Goal: Task Accomplishment & Management: Manage account settings

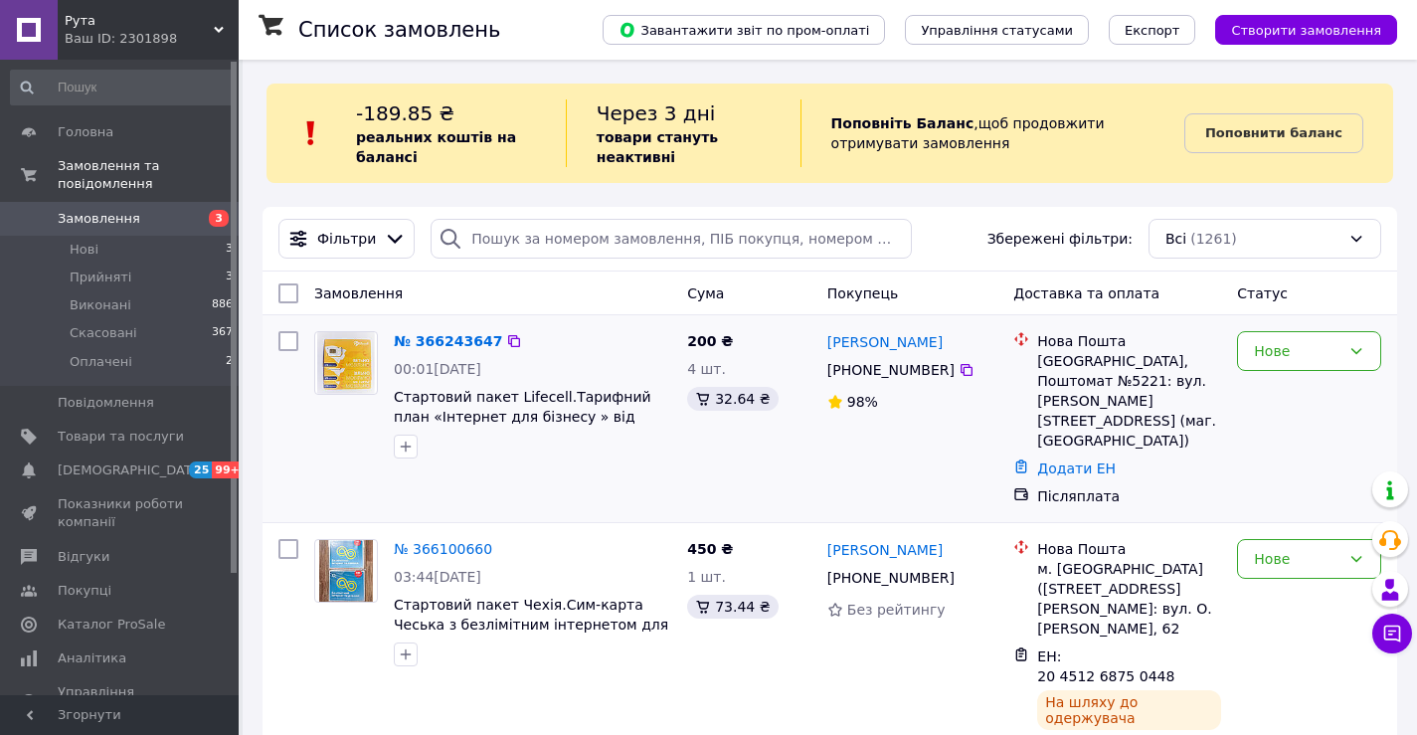
scroll to position [166, 0]
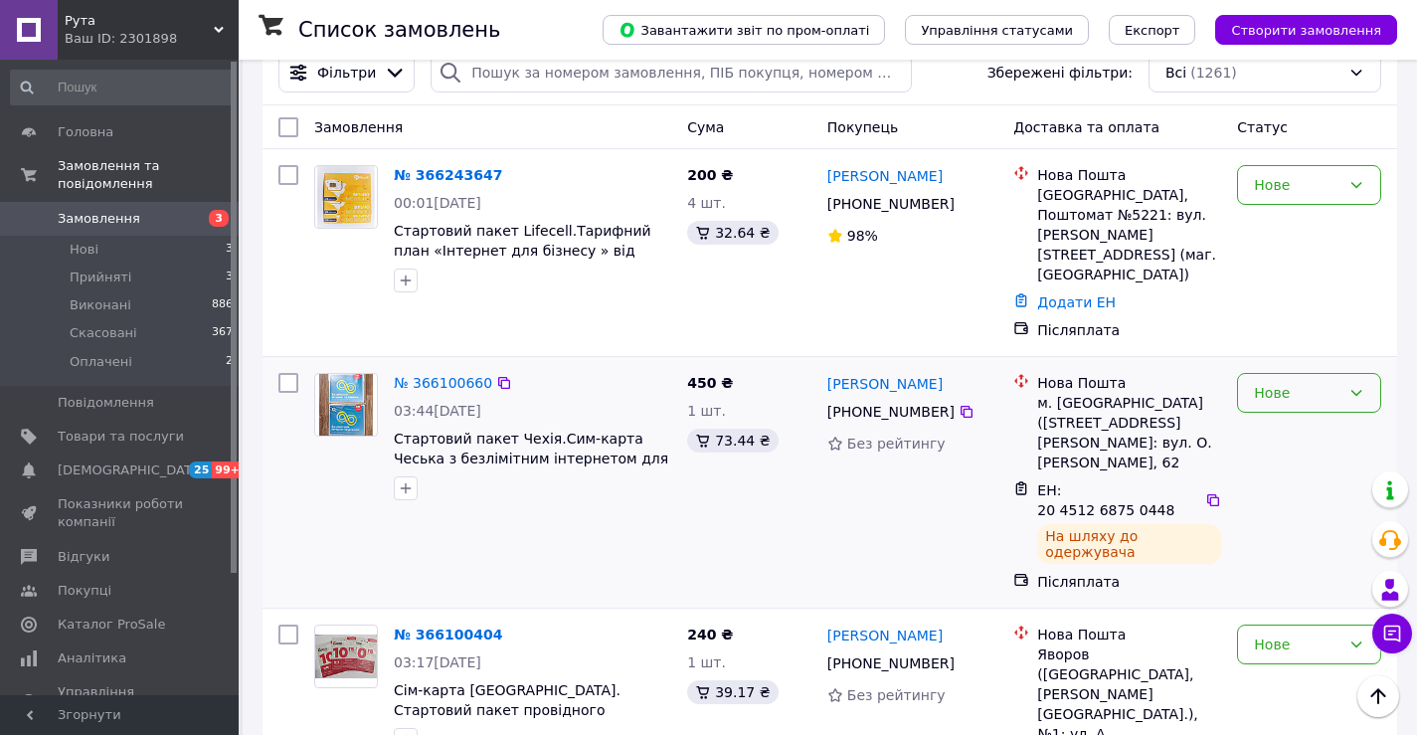
click at [1361, 390] on icon at bounding box center [1356, 393] width 11 height 6
click at [1298, 402] on li "Прийнято" at bounding box center [1309, 397] width 142 height 36
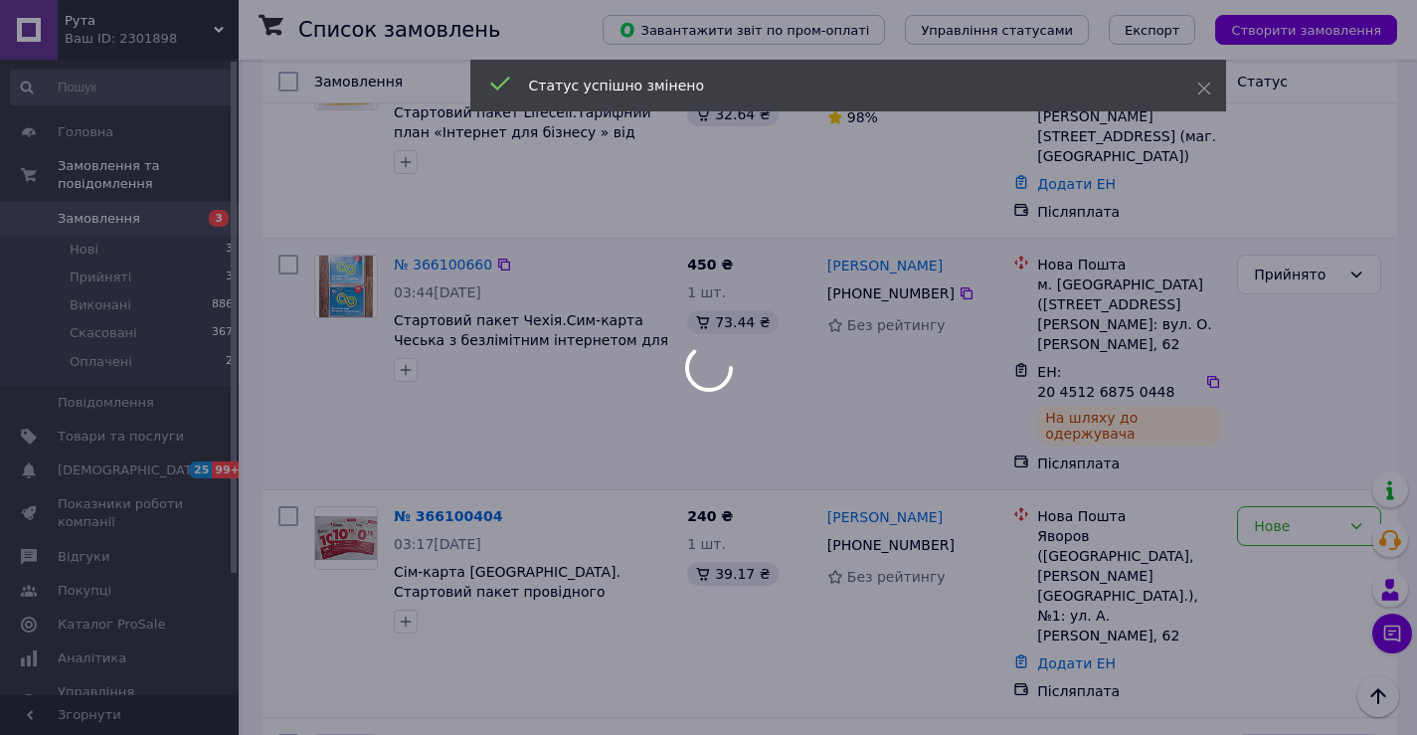
scroll to position [331, 0]
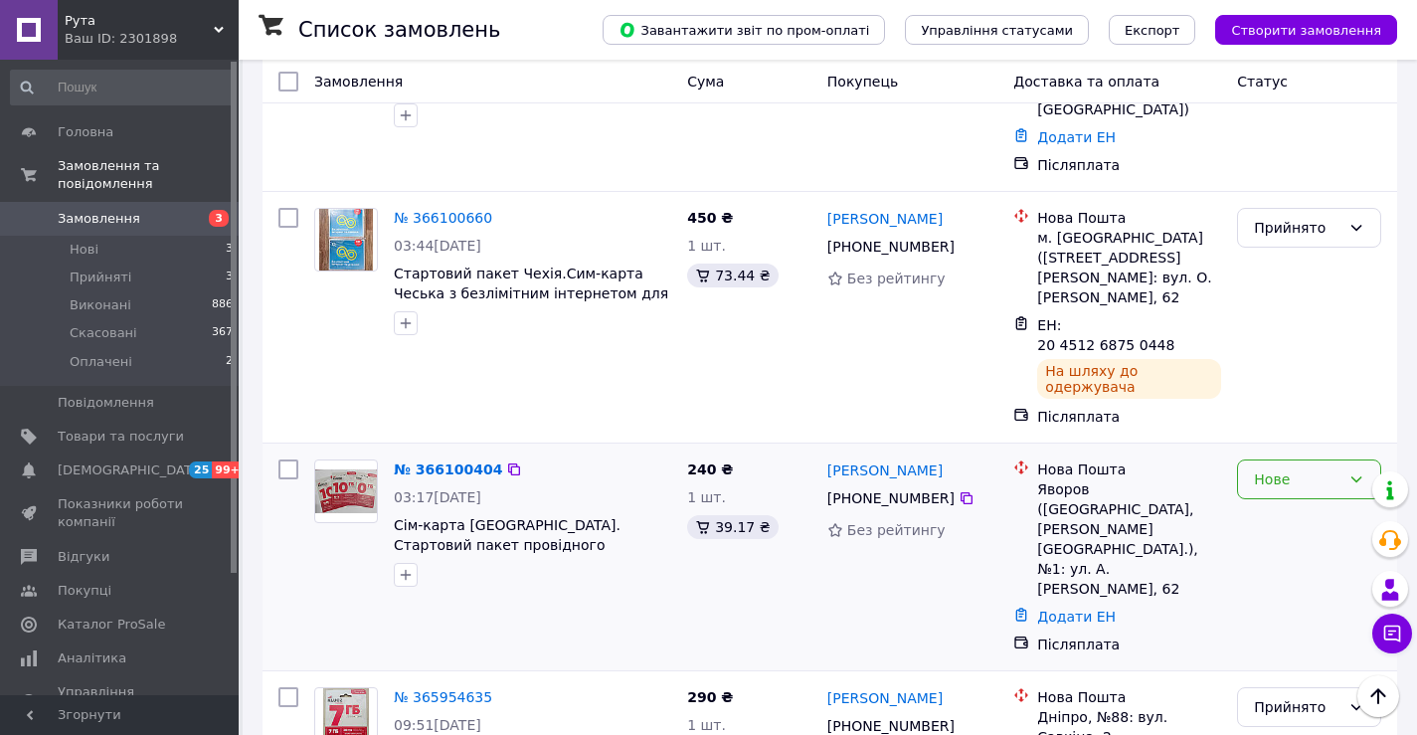
click at [1354, 476] on icon at bounding box center [1356, 479] width 11 height 6
click at [1263, 423] on li "Прийнято" at bounding box center [1309, 428] width 142 height 36
click at [437, 461] on link "№ 366100404" at bounding box center [448, 469] width 108 height 16
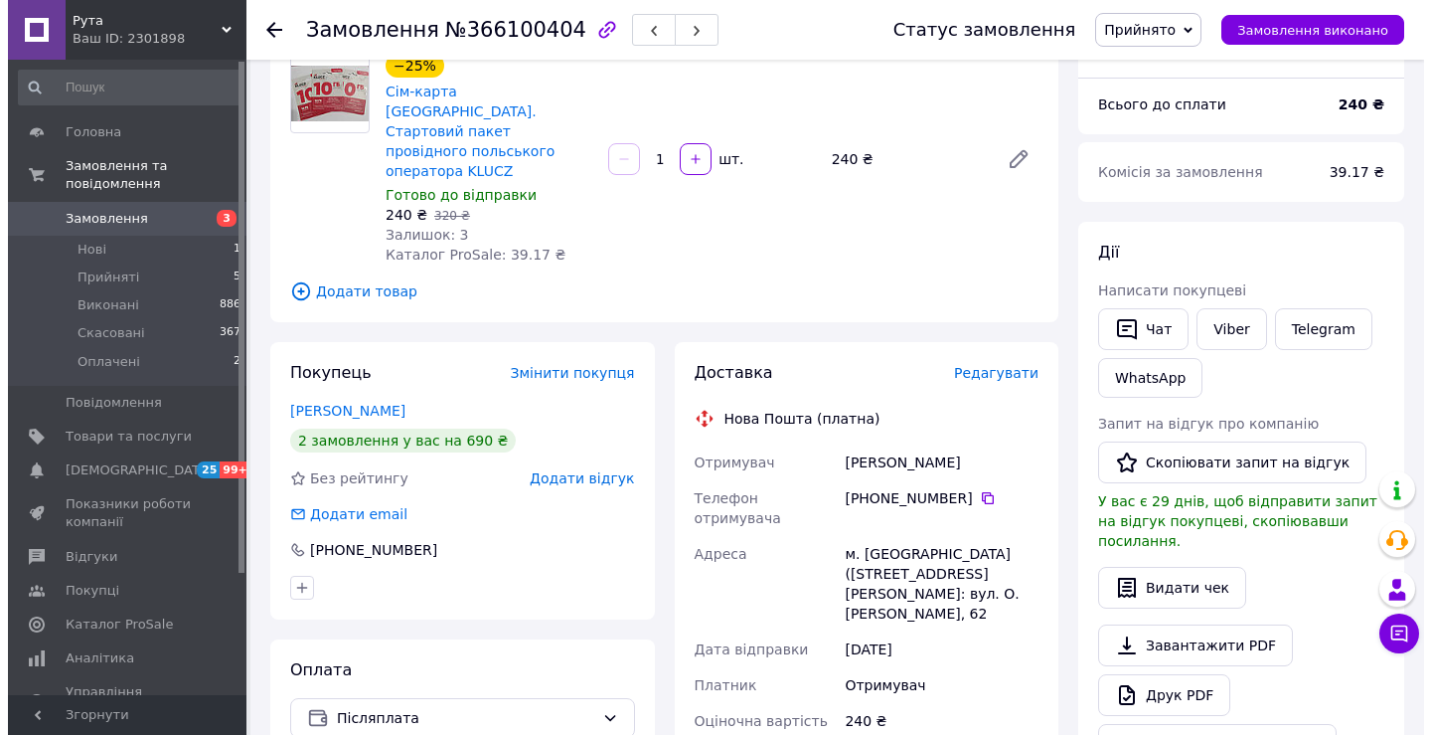
scroll to position [166, 0]
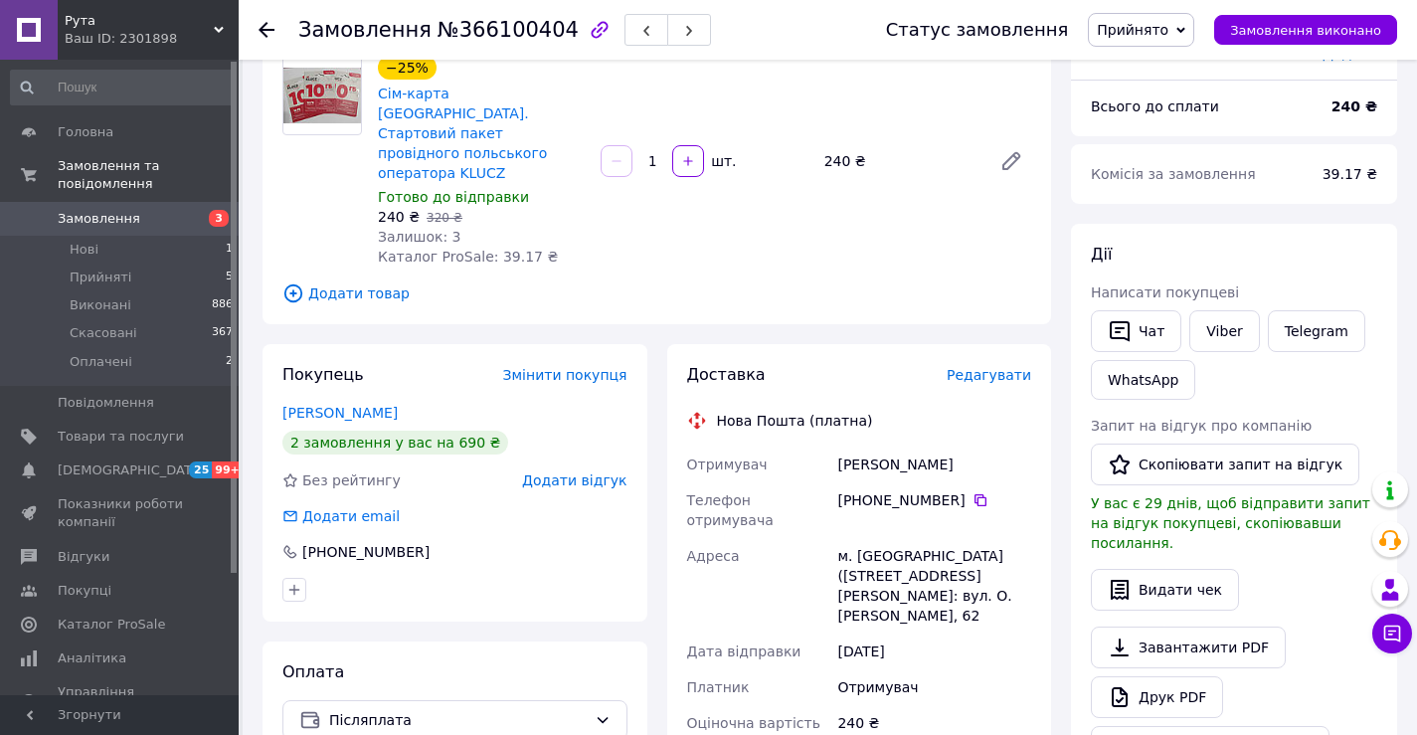
click at [1016, 367] on span "Редагувати" at bounding box center [988, 375] width 84 height 16
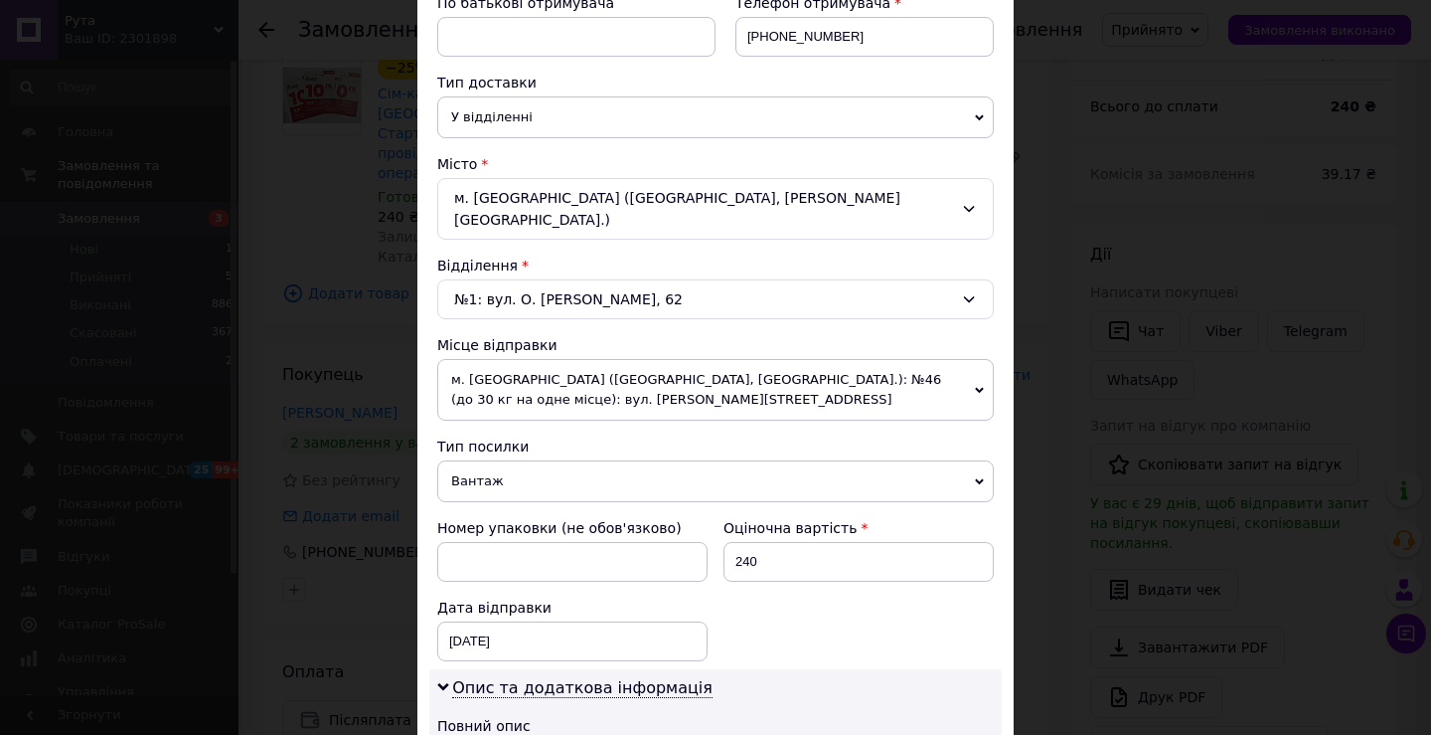
scroll to position [331, 0]
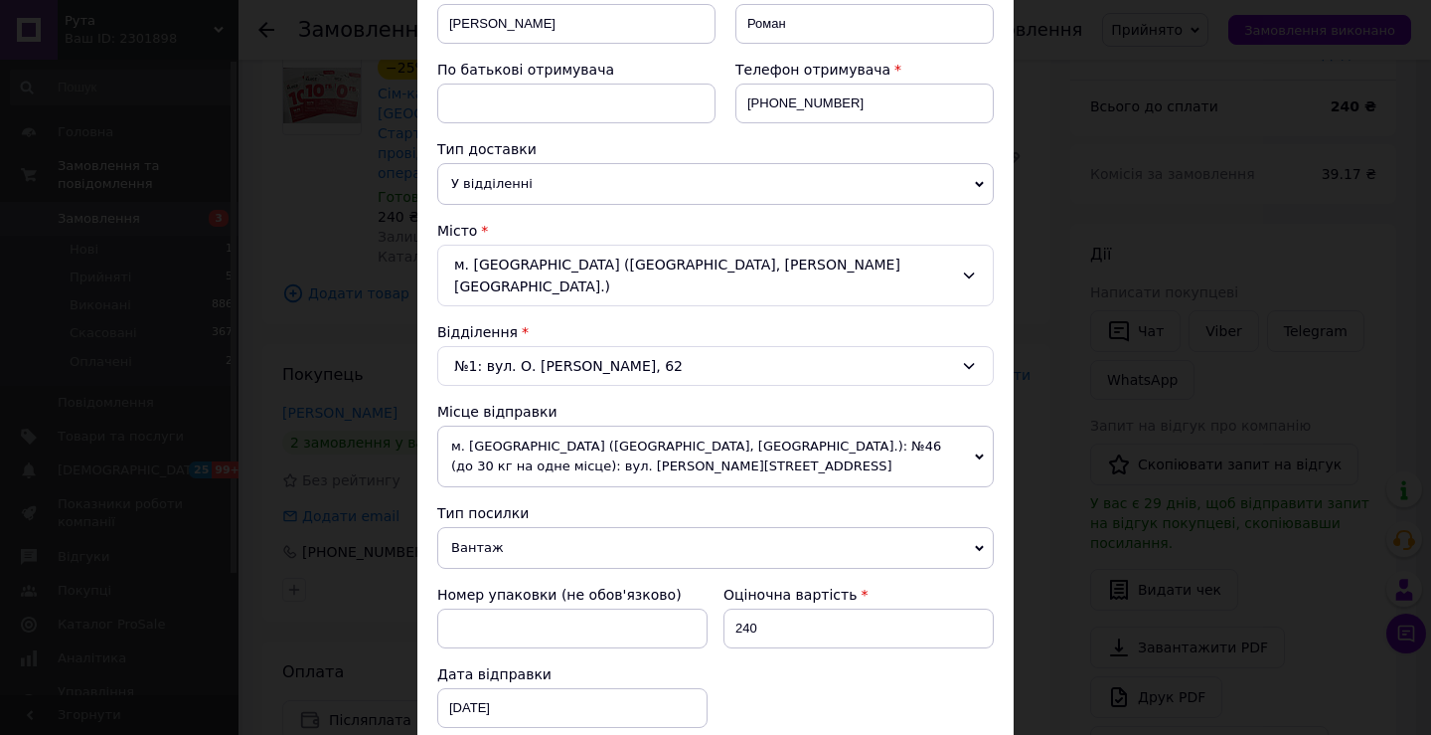
click at [965, 527] on span "Вантаж" at bounding box center [715, 548] width 557 height 42
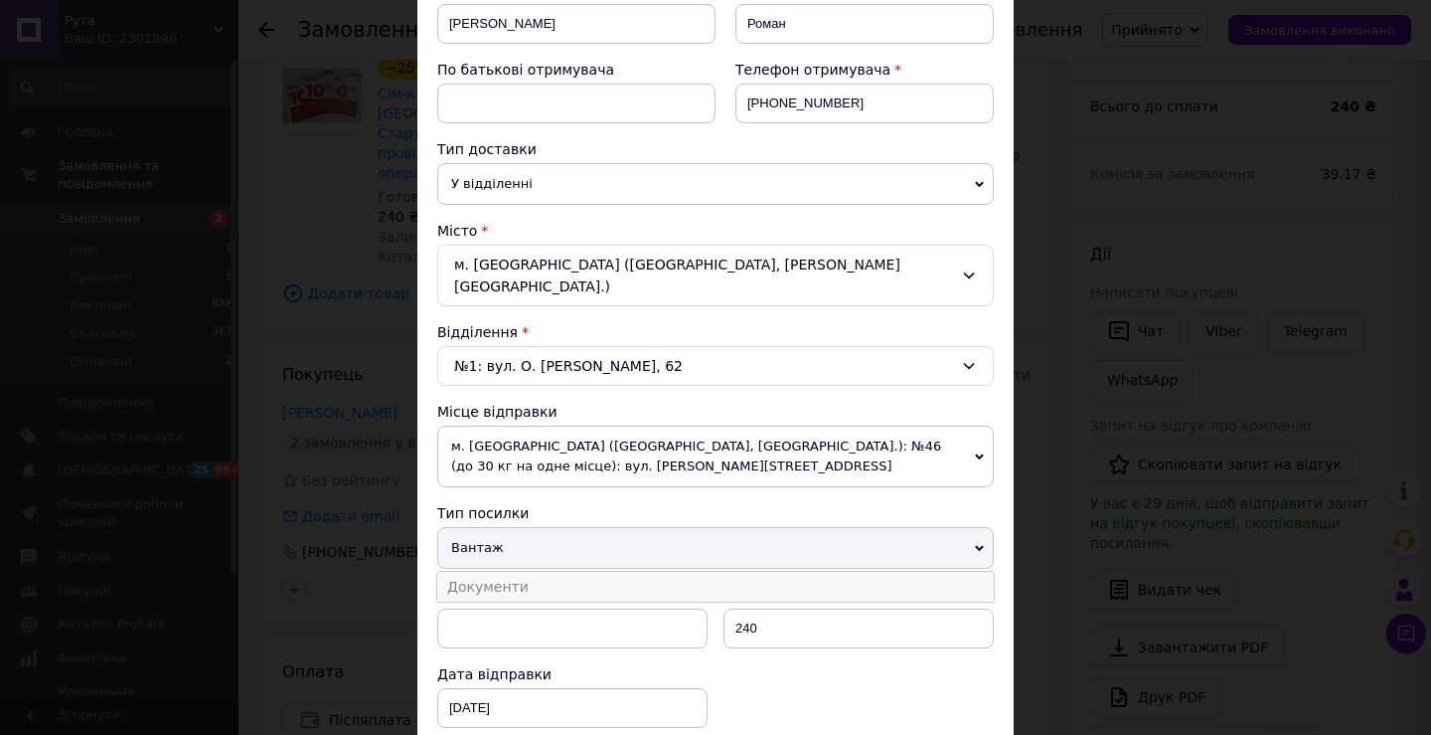
click at [551, 572] on li "Документи" at bounding box center [715, 587] width 557 height 30
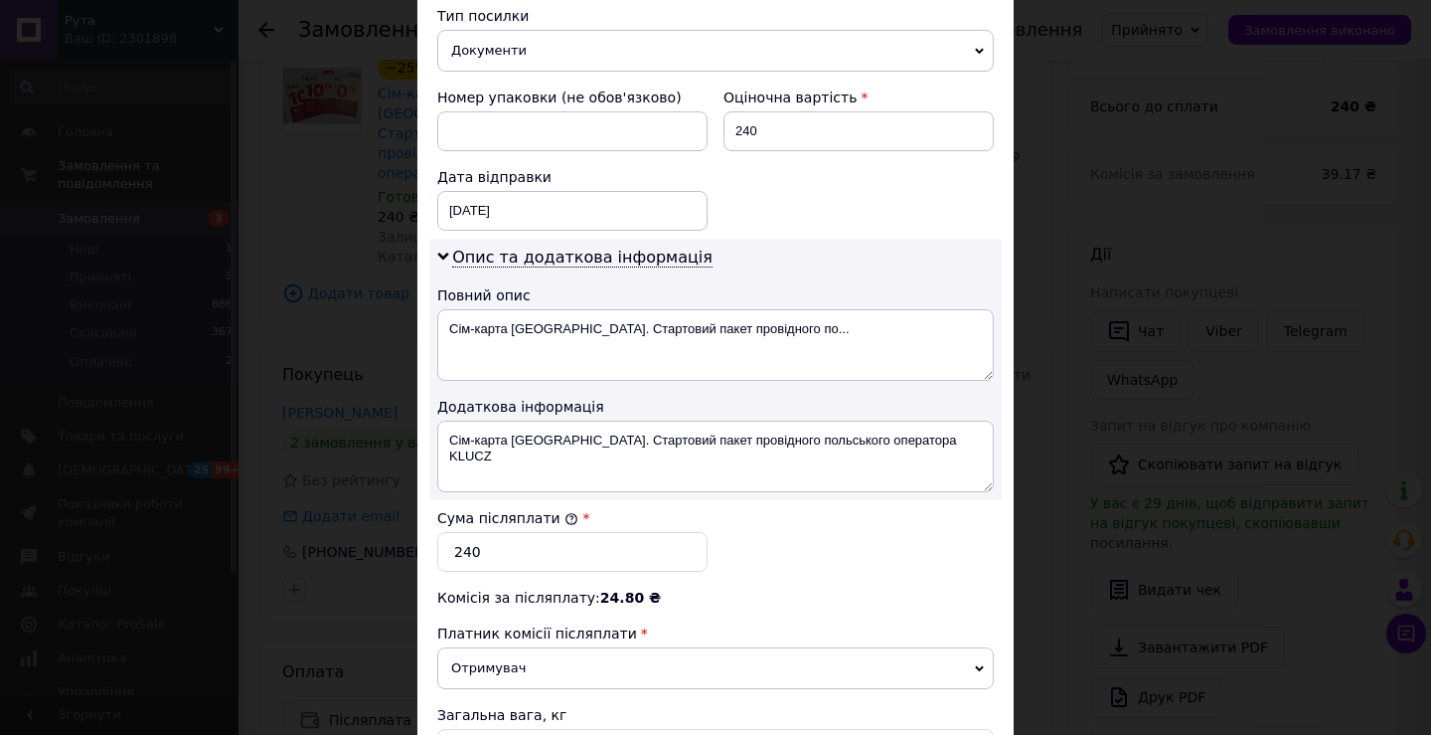
scroll to position [994, 0]
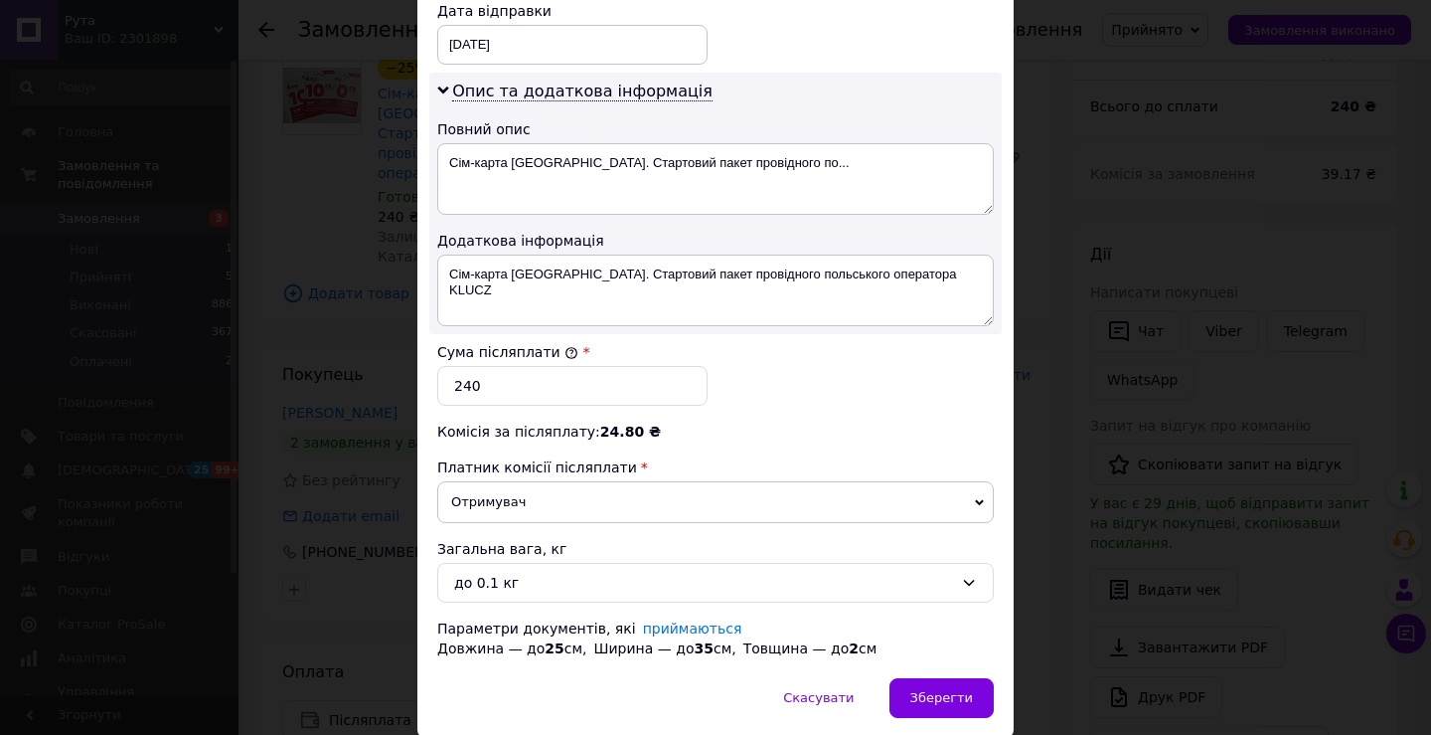
click at [975, 498] on icon at bounding box center [979, 502] width 9 height 9
click at [941, 421] on div "Комісія за післяплату: 24.80 ₴" at bounding box center [715, 431] width 557 height 20
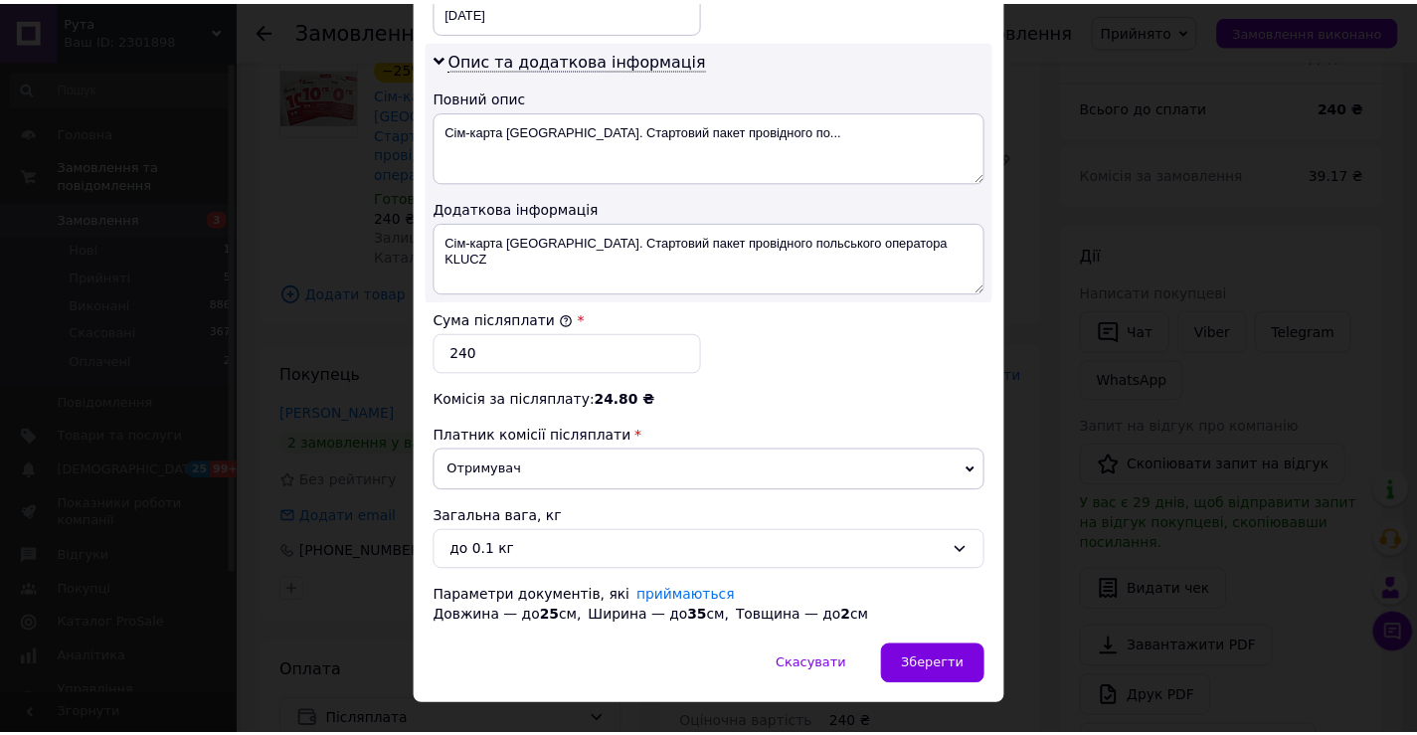
scroll to position [1045, 0]
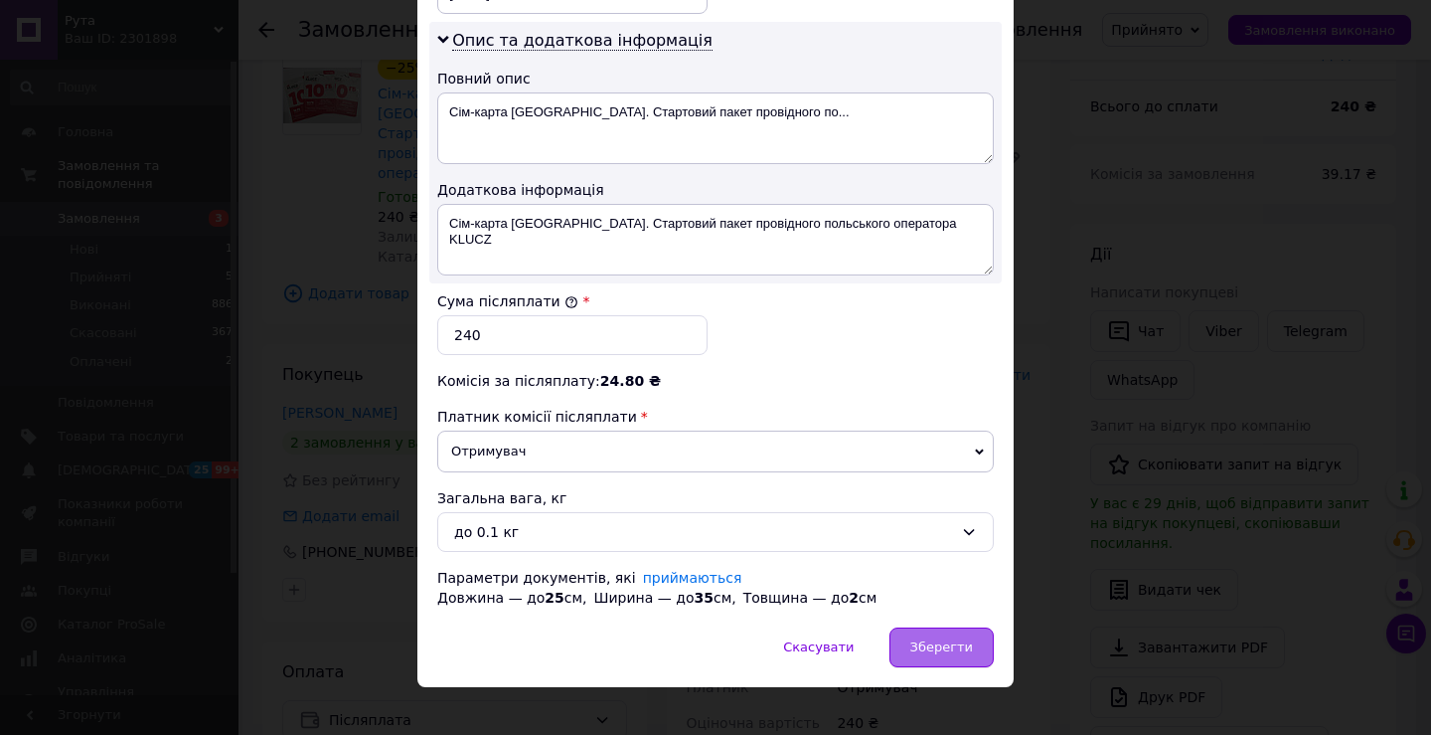
click at [940, 639] on span "Зберегти" at bounding box center [942, 646] width 63 height 15
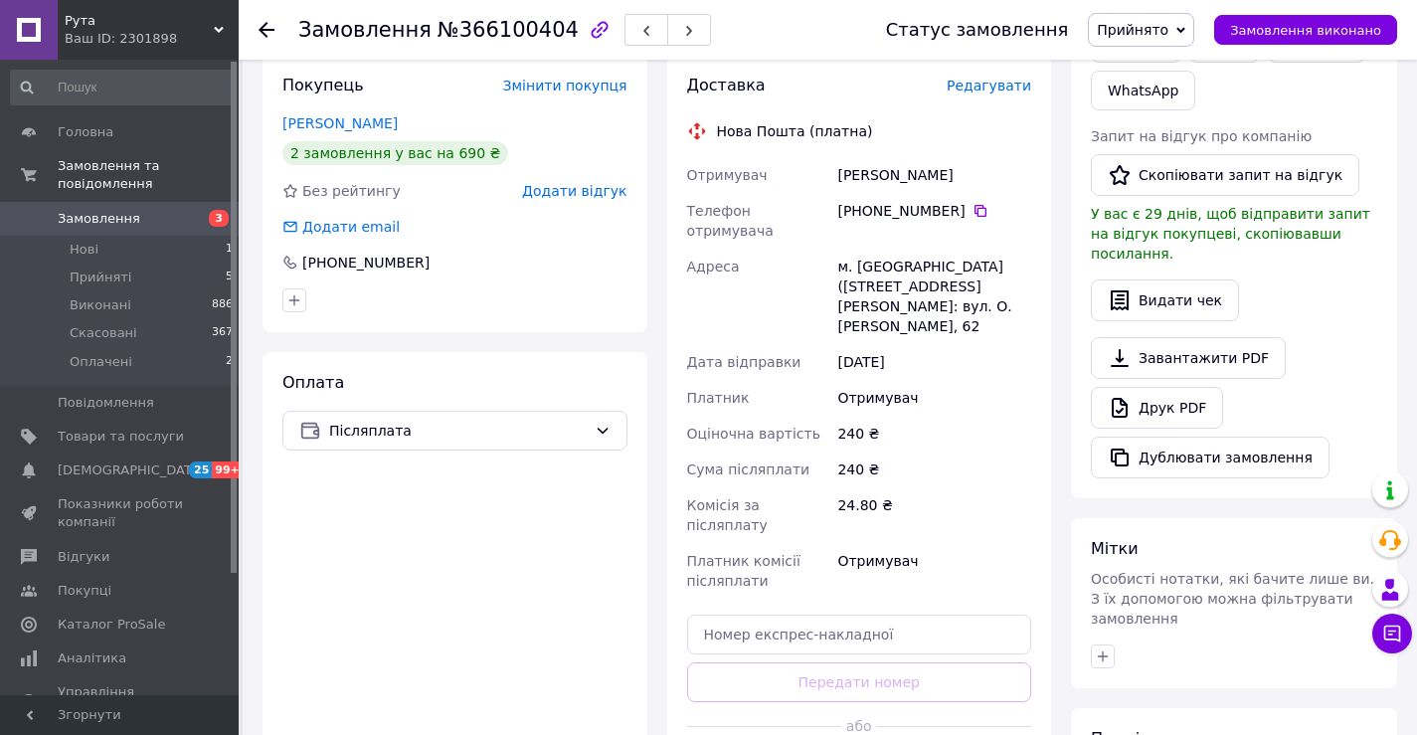
scroll to position [497, 0]
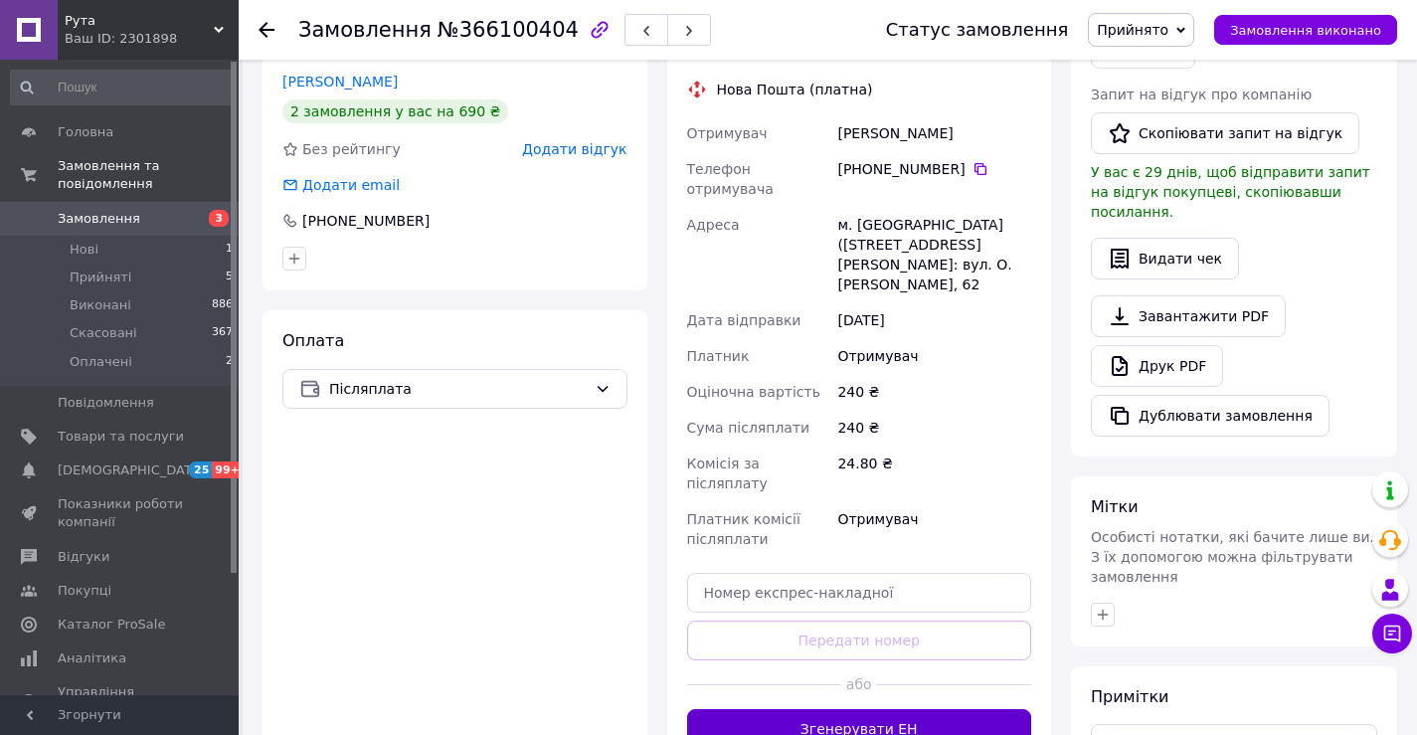
click at [860, 709] on button "Згенерувати ЕН" at bounding box center [859, 729] width 345 height 40
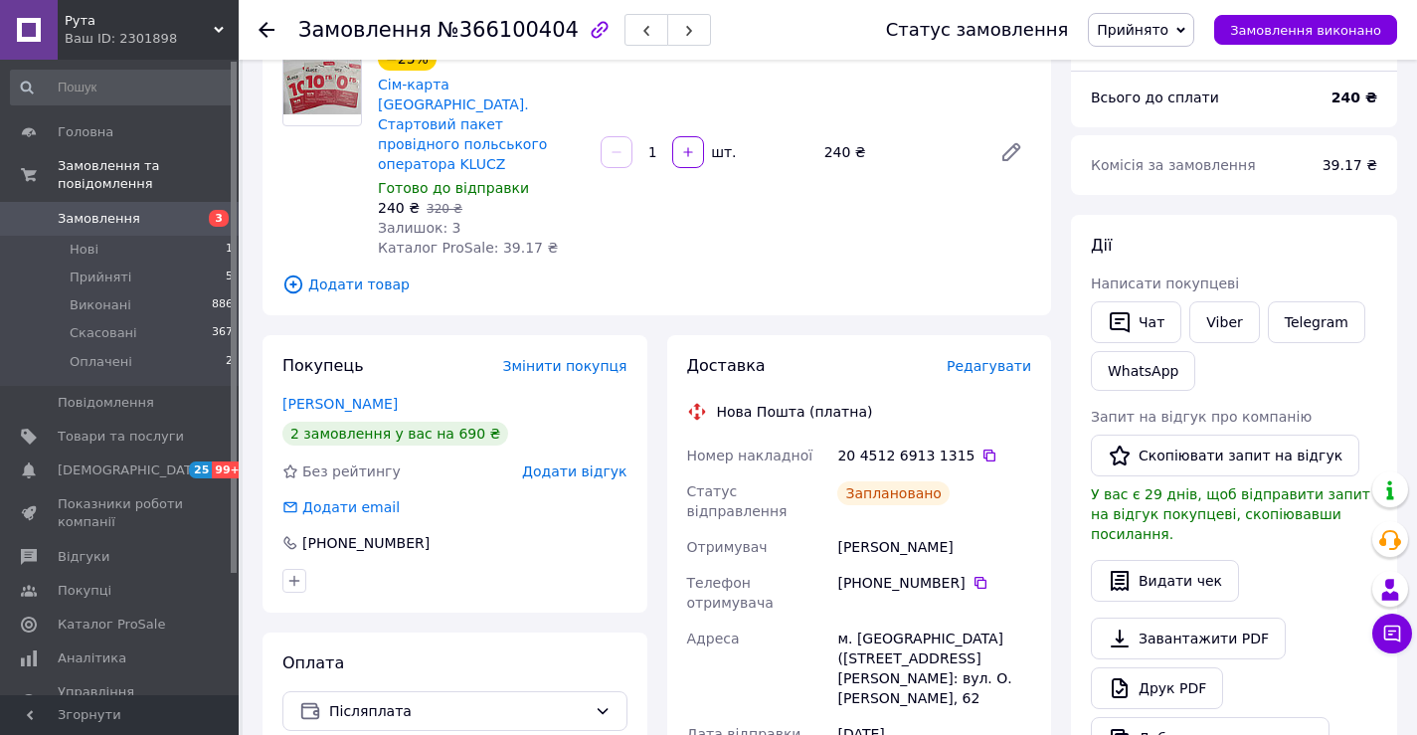
scroll to position [0, 0]
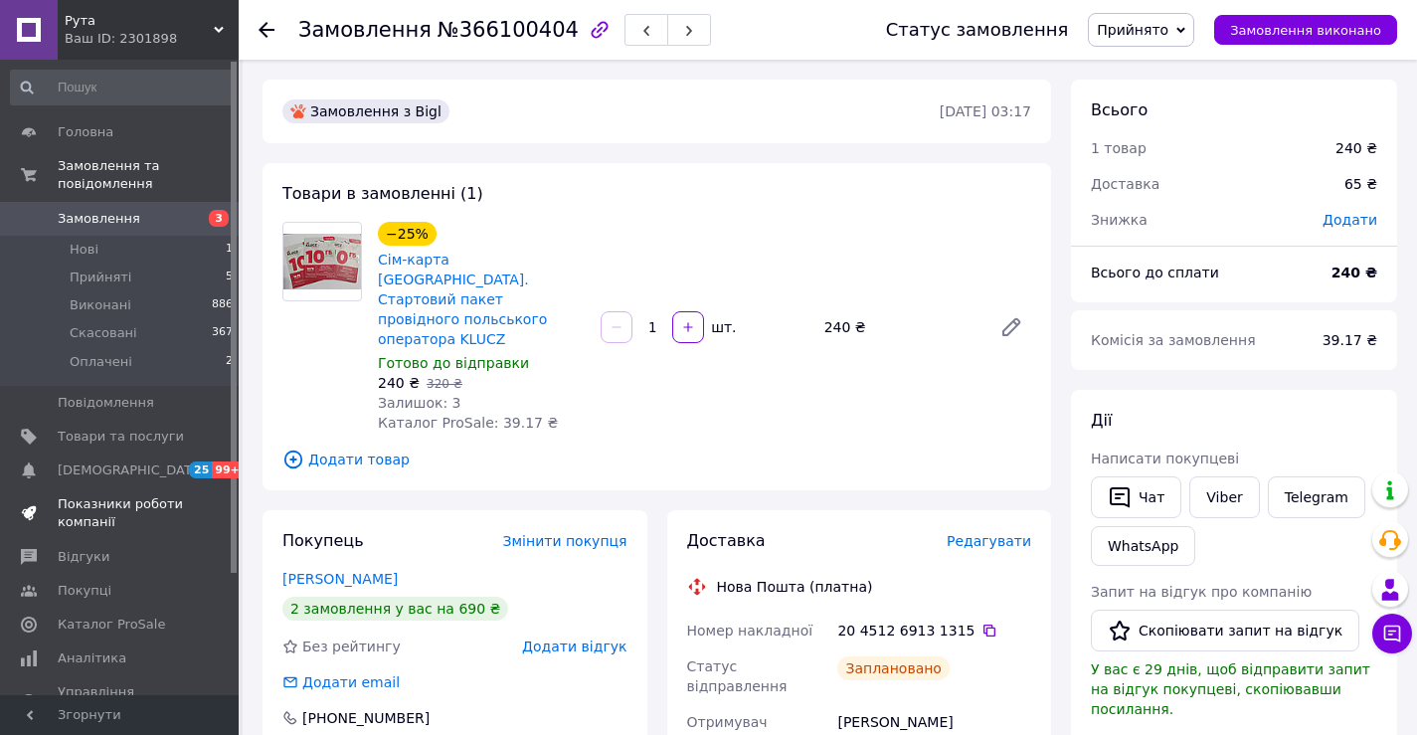
click at [88, 495] on span "Показники роботи компанії" at bounding box center [121, 513] width 126 height 36
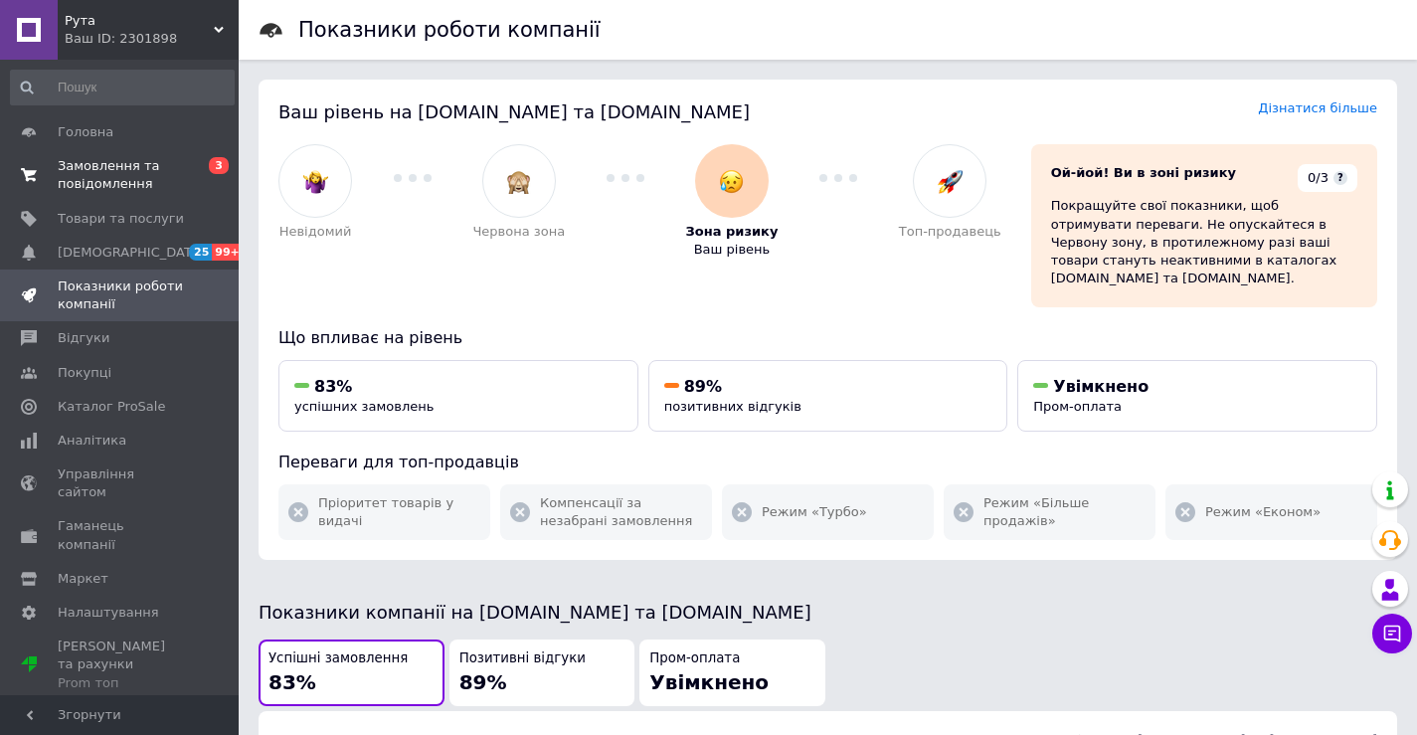
click at [89, 172] on span "Замовлення та повідомлення" at bounding box center [121, 175] width 126 height 36
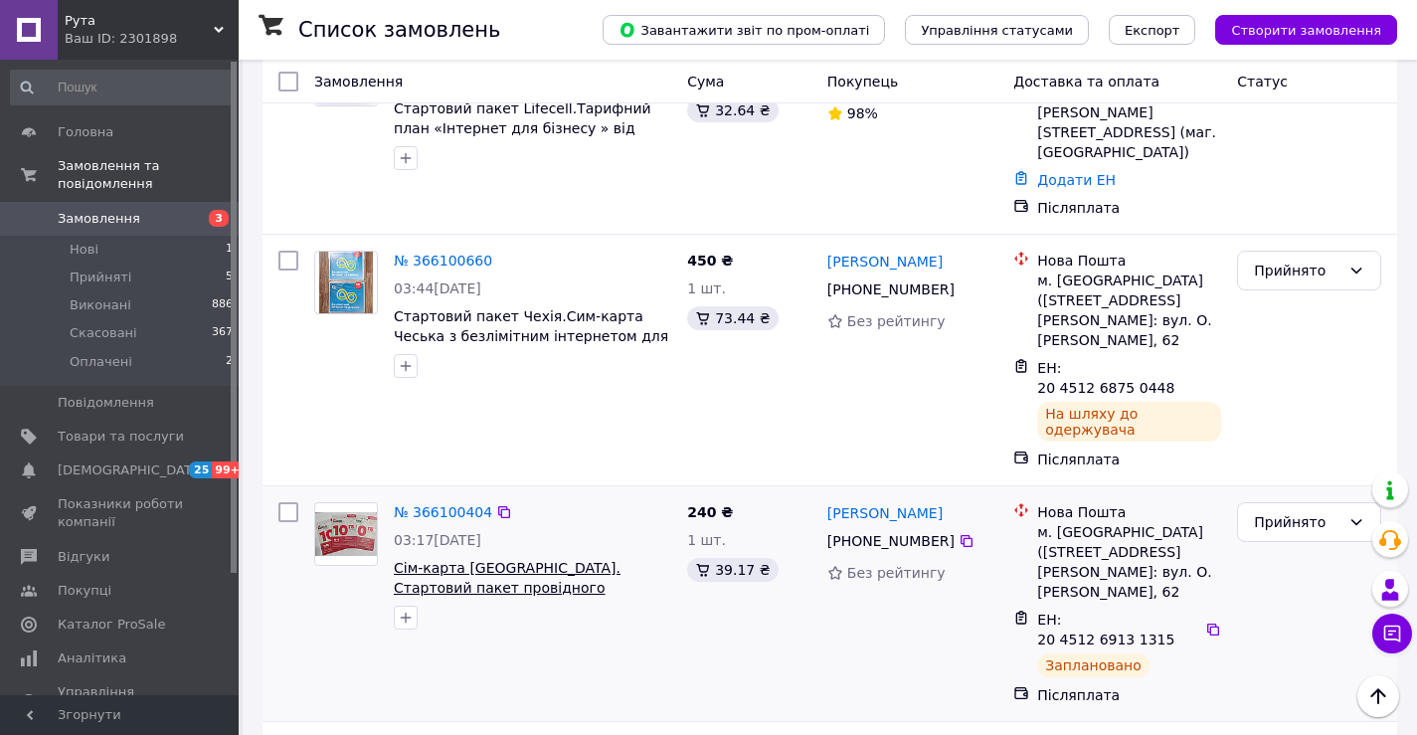
scroll to position [331, 0]
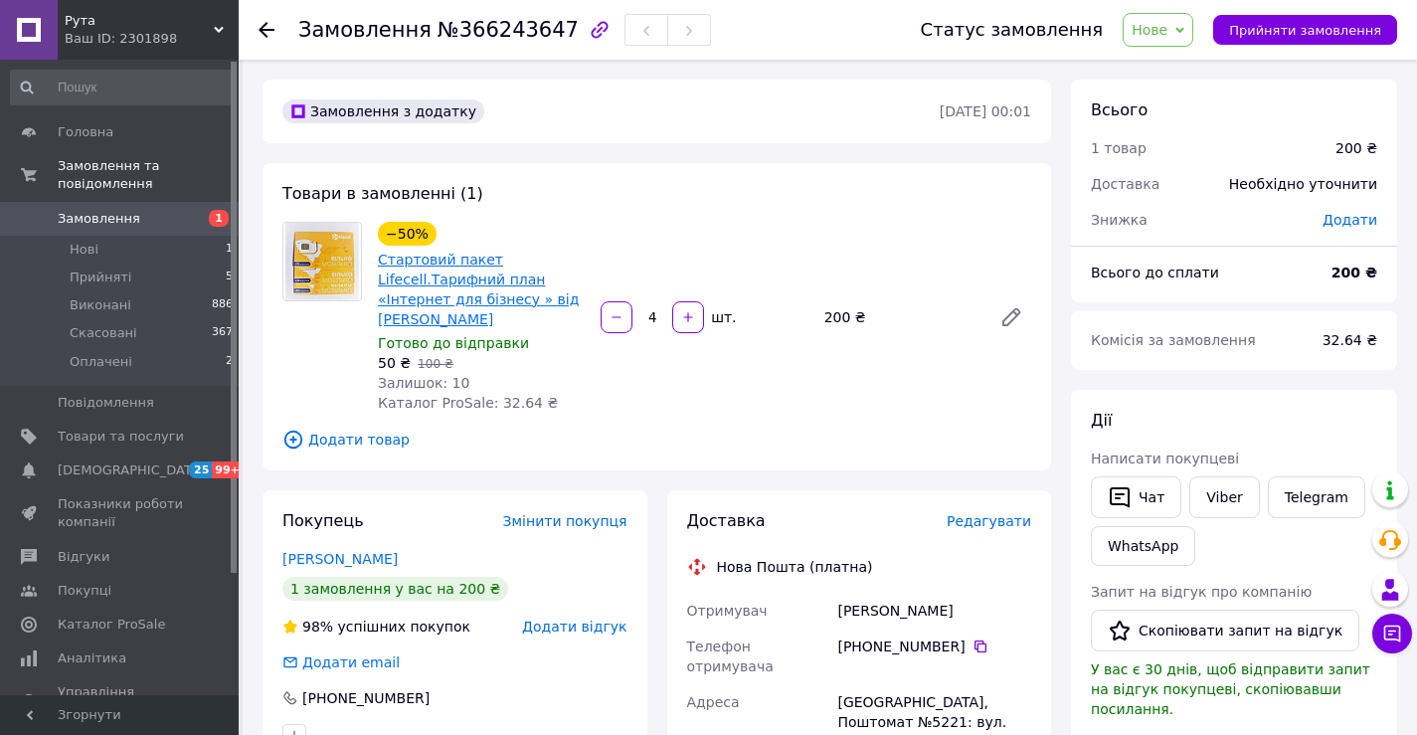
click at [400, 280] on link "Стартовий пакет Lifecell.Тарифний план «Інтернет для бізнесу » від [PERSON_NAME]" at bounding box center [478, 289] width 201 height 76
